Goal: Task Accomplishment & Management: Use online tool/utility

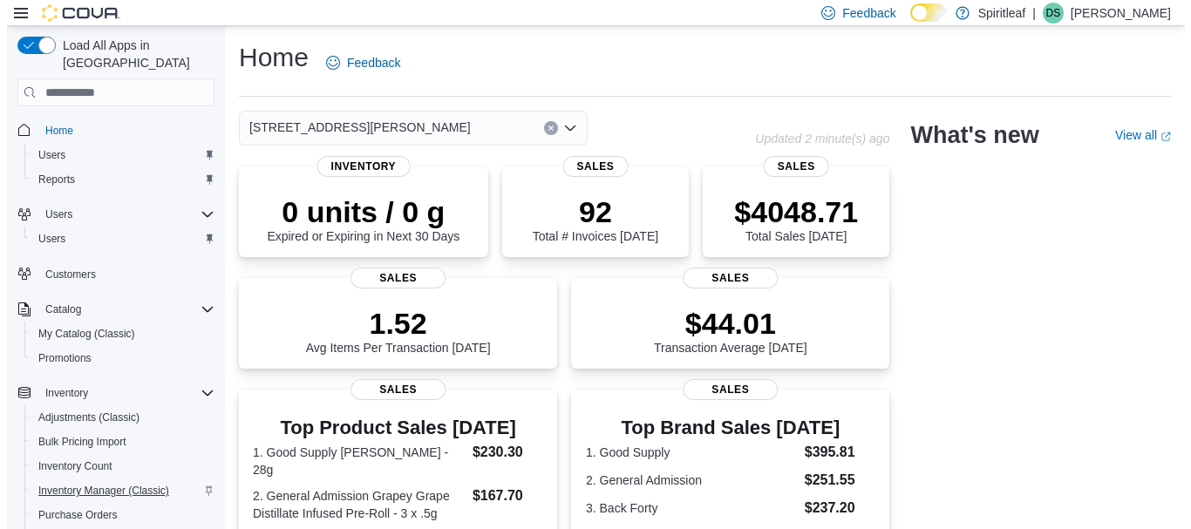
scroll to position [268, 0]
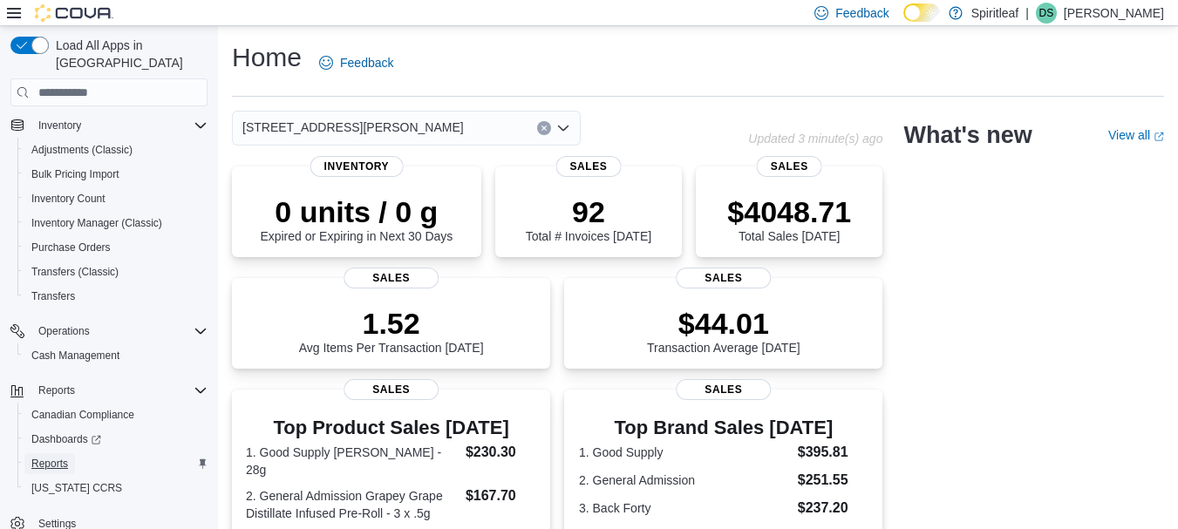
click at [58, 457] on span "Reports" at bounding box center [49, 464] width 37 height 14
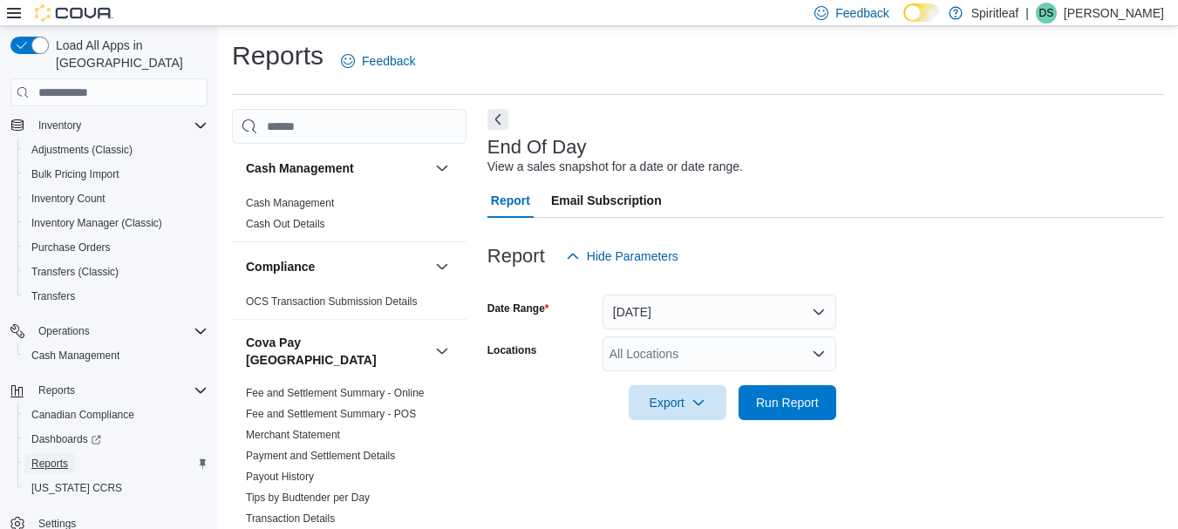
scroll to position [28, 0]
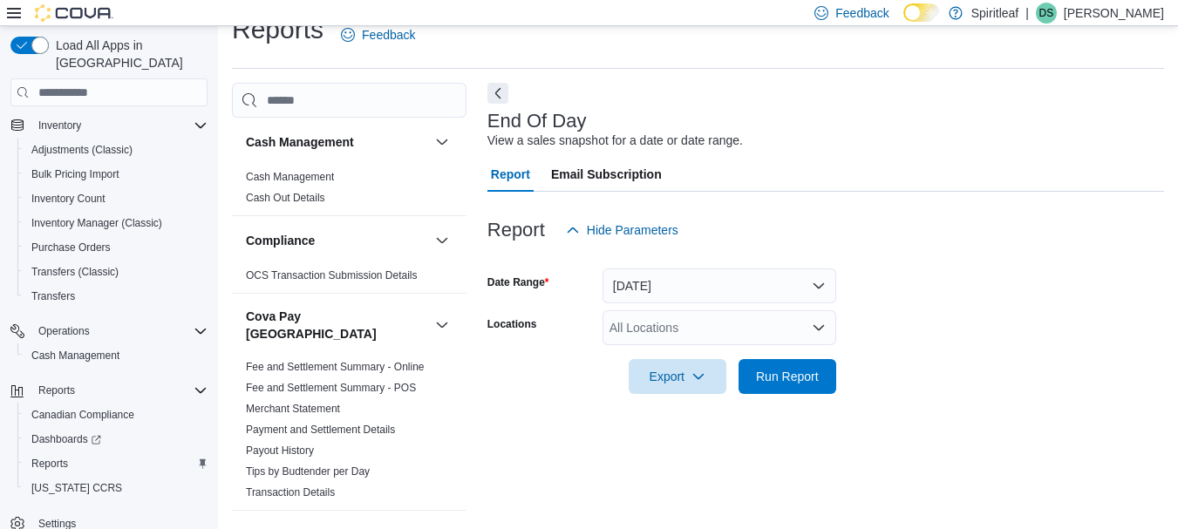
click at [639, 326] on div "All Locations" at bounding box center [720, 327] width 234 height 35
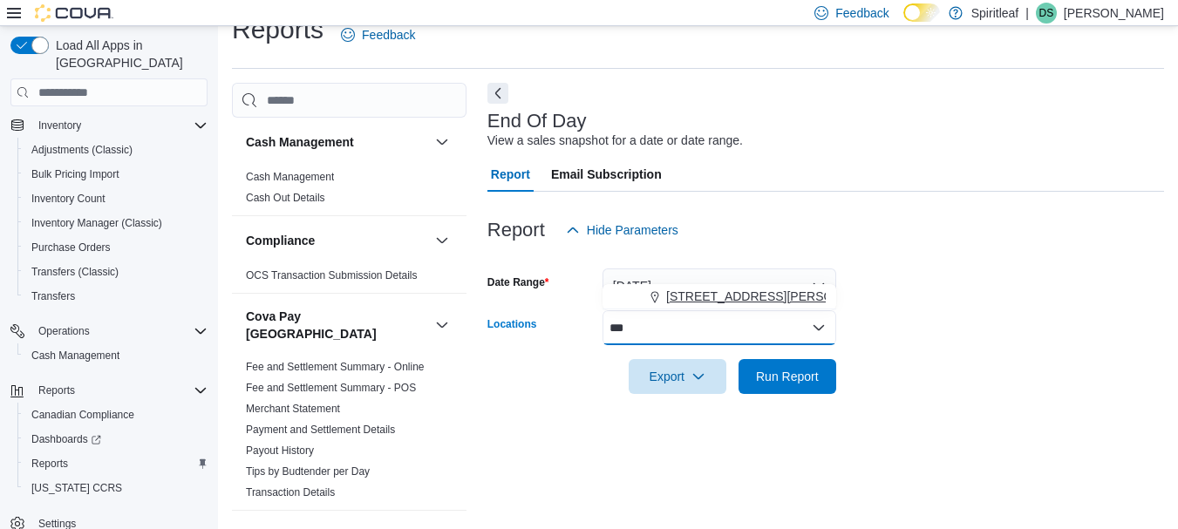
type input "***"
click at [651, 304] on icon "Choose from the following options" at bounding box center [655, 298] width 14 height 14
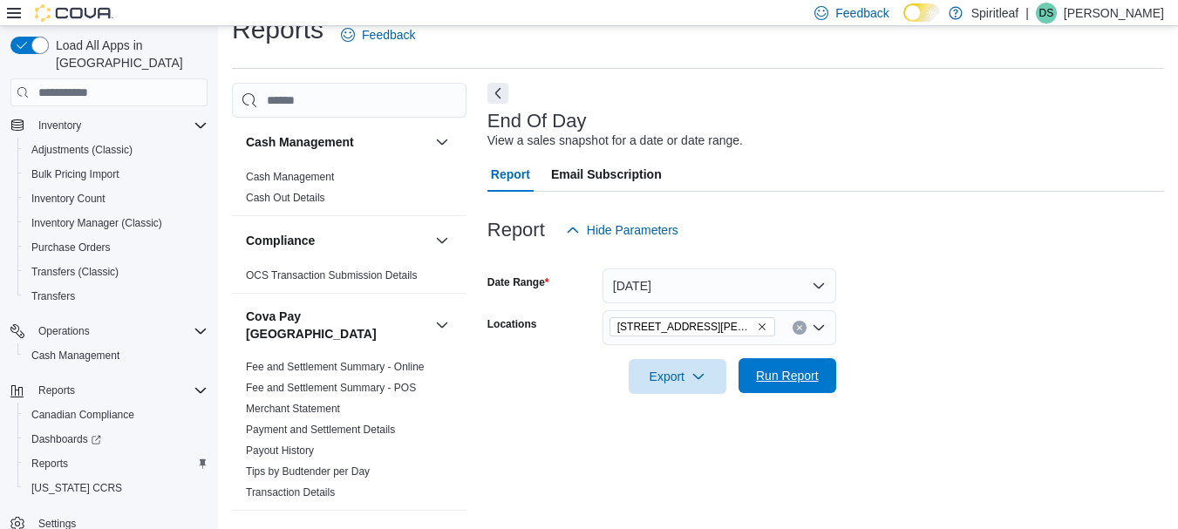
click at [782, 386] on span "Run Report" at bounding box center [787, 375] width 77 height 35
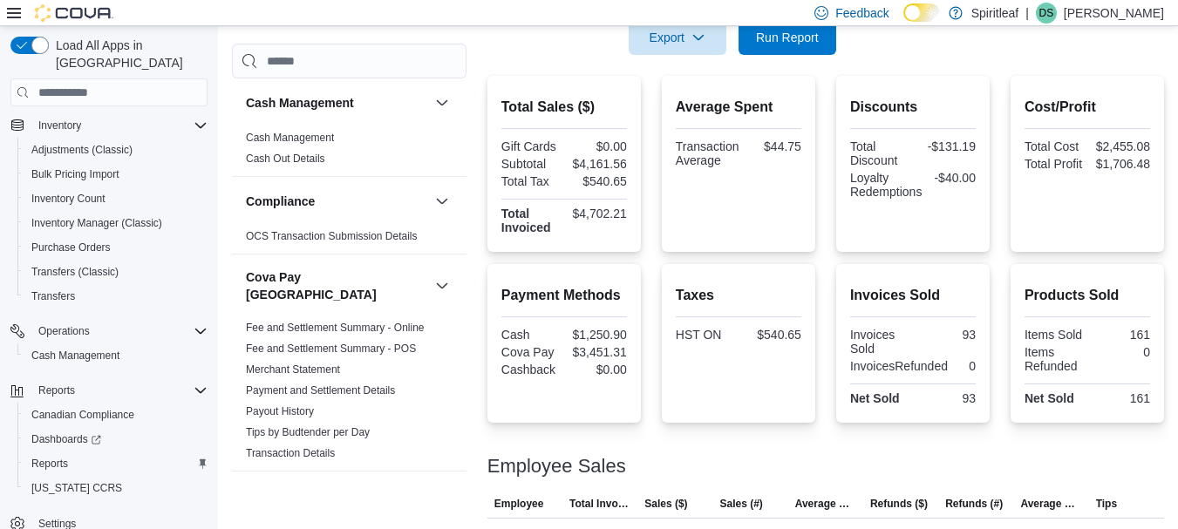
scroll to position [315, 0]
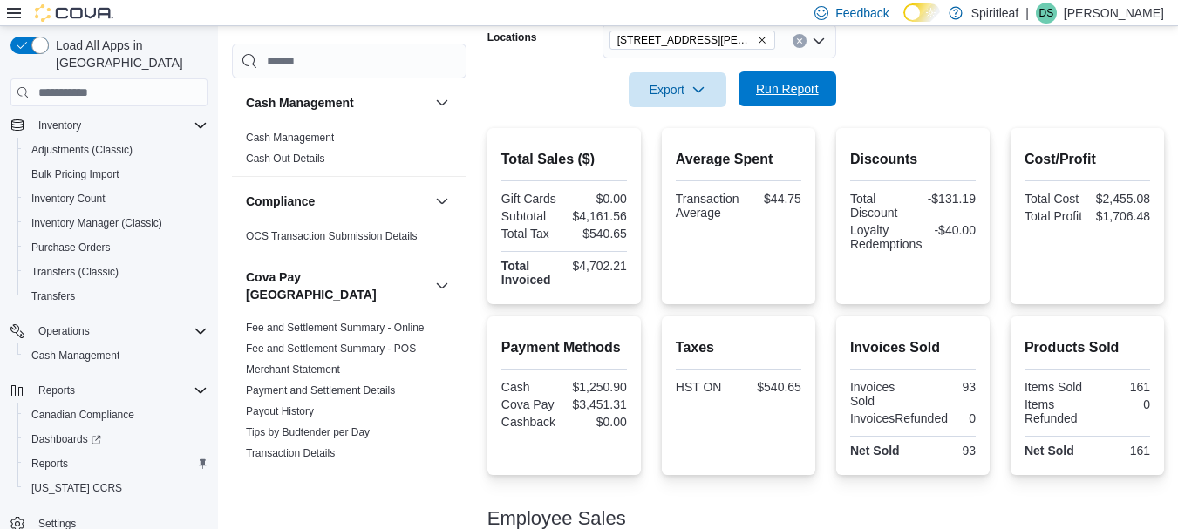
click at [774, 103] on span "Run Report" at bounding box center [787, 89] width 77 height 35
click at [794, 87] on span "Run Report" at bounding box center [787, 88] width 63 height 17
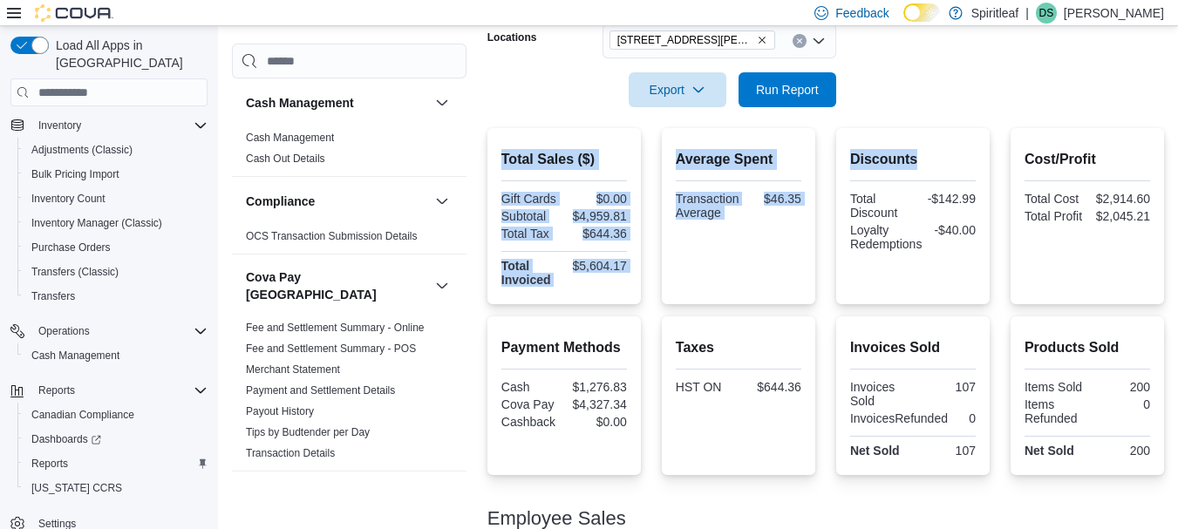
drag, startPoint x: 978, startPoint y: 151, endPoint x: 979, endPoint y: 140, distance: 10.5
click at [979, 140] on div "Report Hide Parameters Date Range [DATE] Locations [STREET_ADDRESS][PERSON_NAME…" at bounding box center [825, 312] width 677 height 815
click at [999, 84] on form "Date Range [DATE] Locations [STREET_ADDRESS][PERSON_NAME] Export Run Report" at bounding box center [825, 34] width 677 height 147
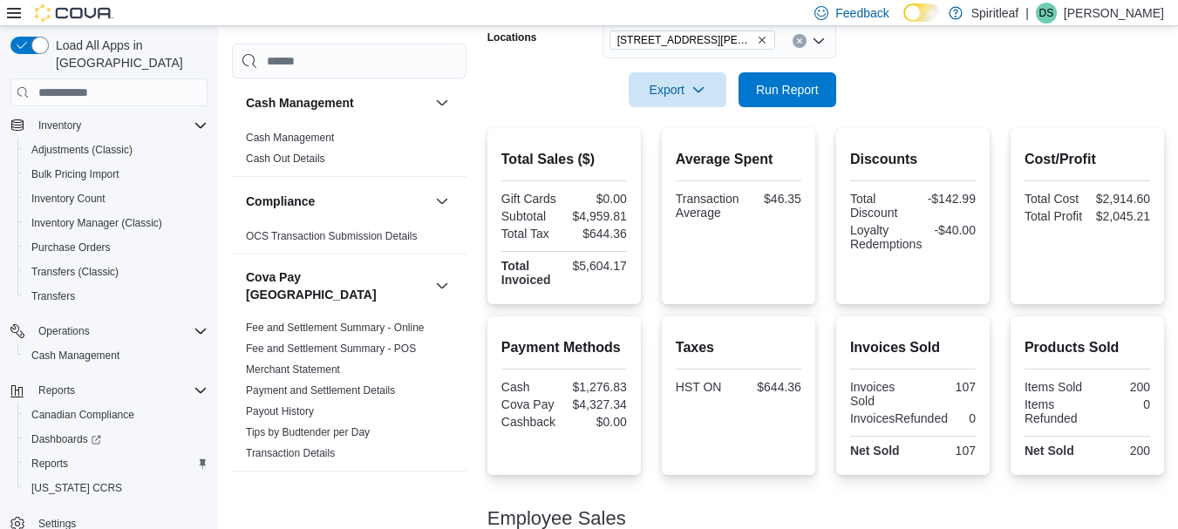
click at [999, 84] on form "Date Range [DATE] Locations [STREET_ADDRESS][PERSON_NAME] Export Run Report" at bounding box center [825, 34] width 677 height 147
click at [806, 87] on span "Run Report" at bounding box center [787, 88] width 63 height 17
click at [767, 100] on span "Run Report" at bounding box center [787, 89] width 77 height 35
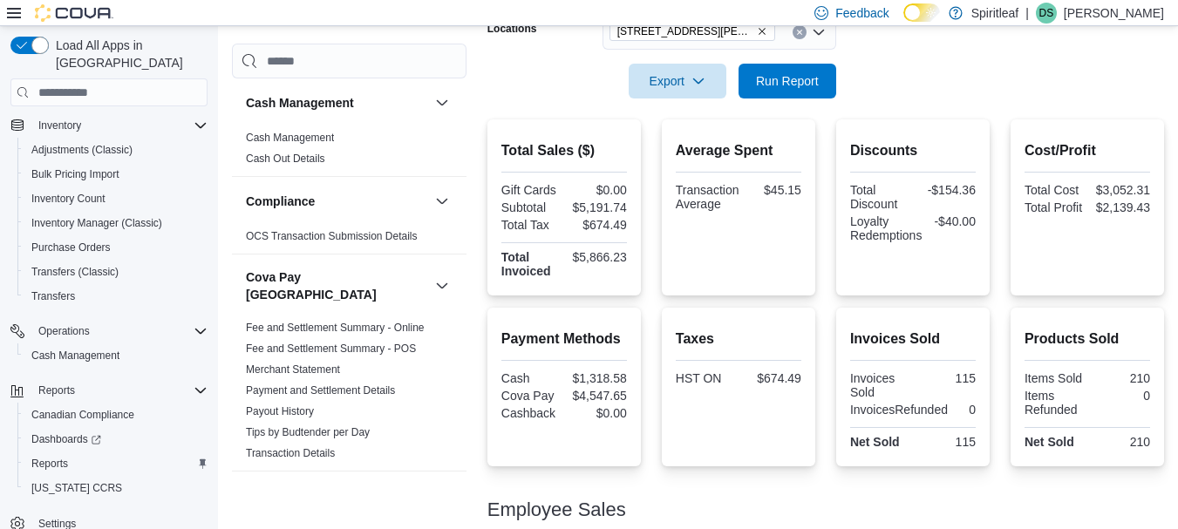
scroll to position [320, 0]
